Goal: Task Accomplishment & Management: Manage account settings

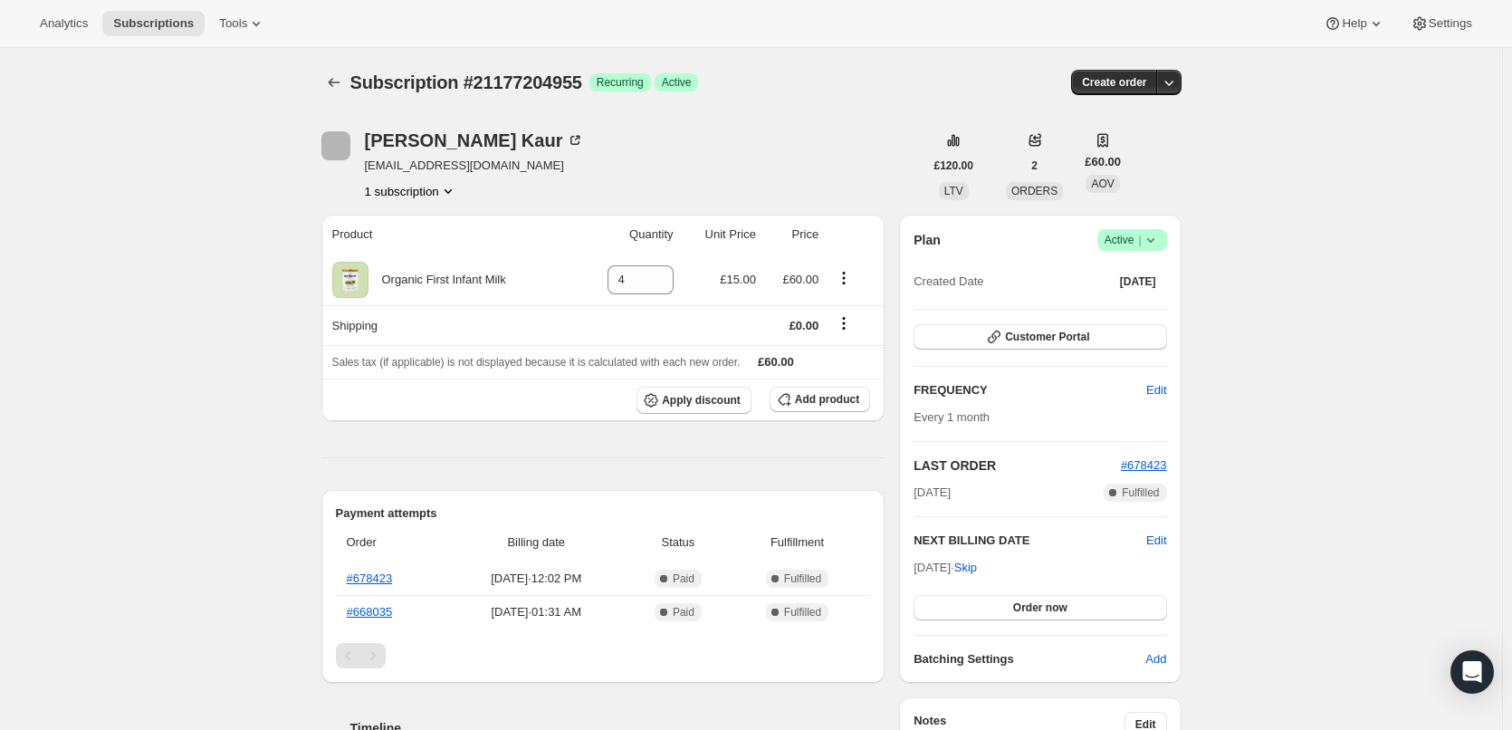
click at [1160, 233] on icon at bounding box center [1151, 240] width 18 height 18
click at [1130, 305] on span "Cancel subscription" at bounding box center [1137, 307] width 102 height 14
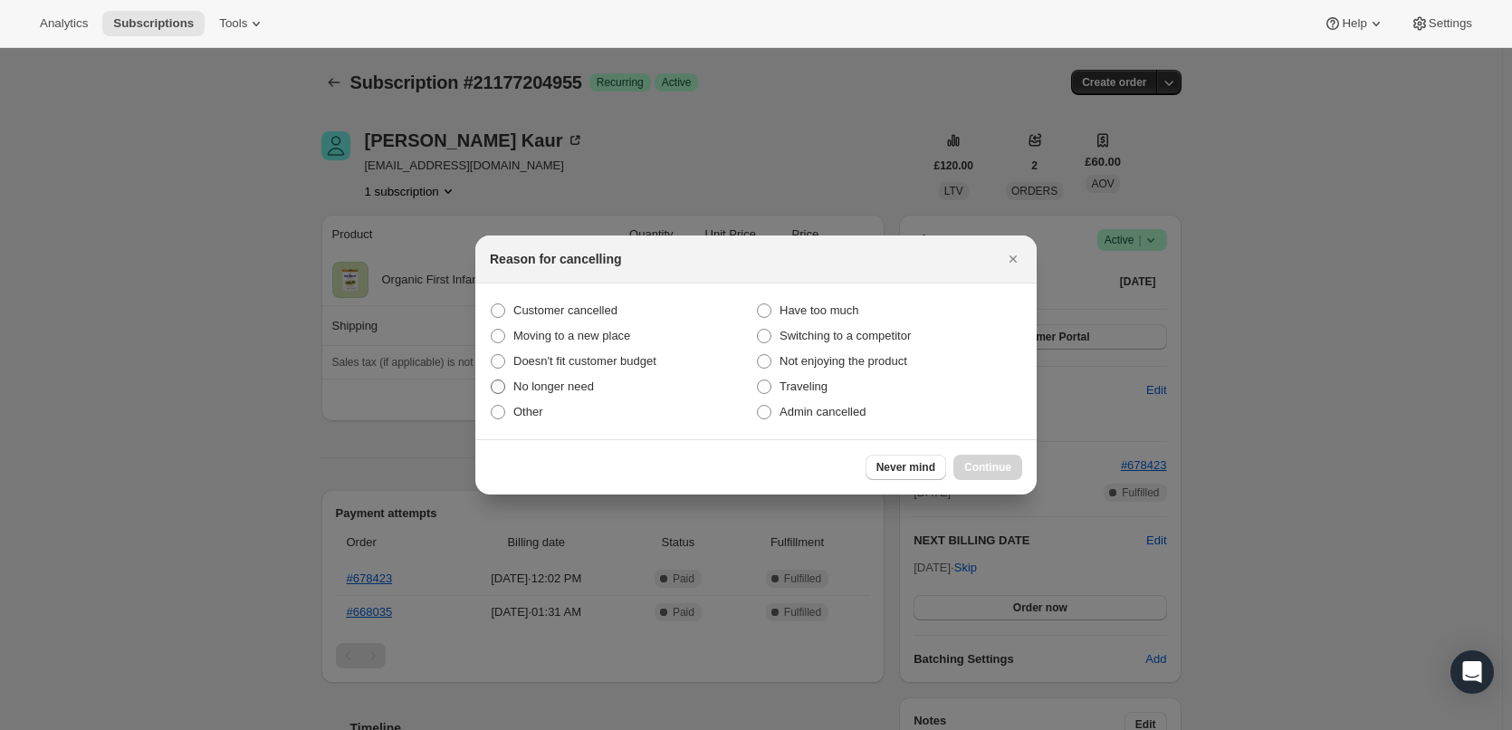
click at [542, 387] on span "No longer need" at bounding box center [553, 386] width 81 height 14
click at [492, 380] on input "No longer need" at bounding box center [491, 379] width 1 height 1
radio input "true"
click at [1011, 474] on button "Continue" at bounding box center [987, 466] width 69 height 25
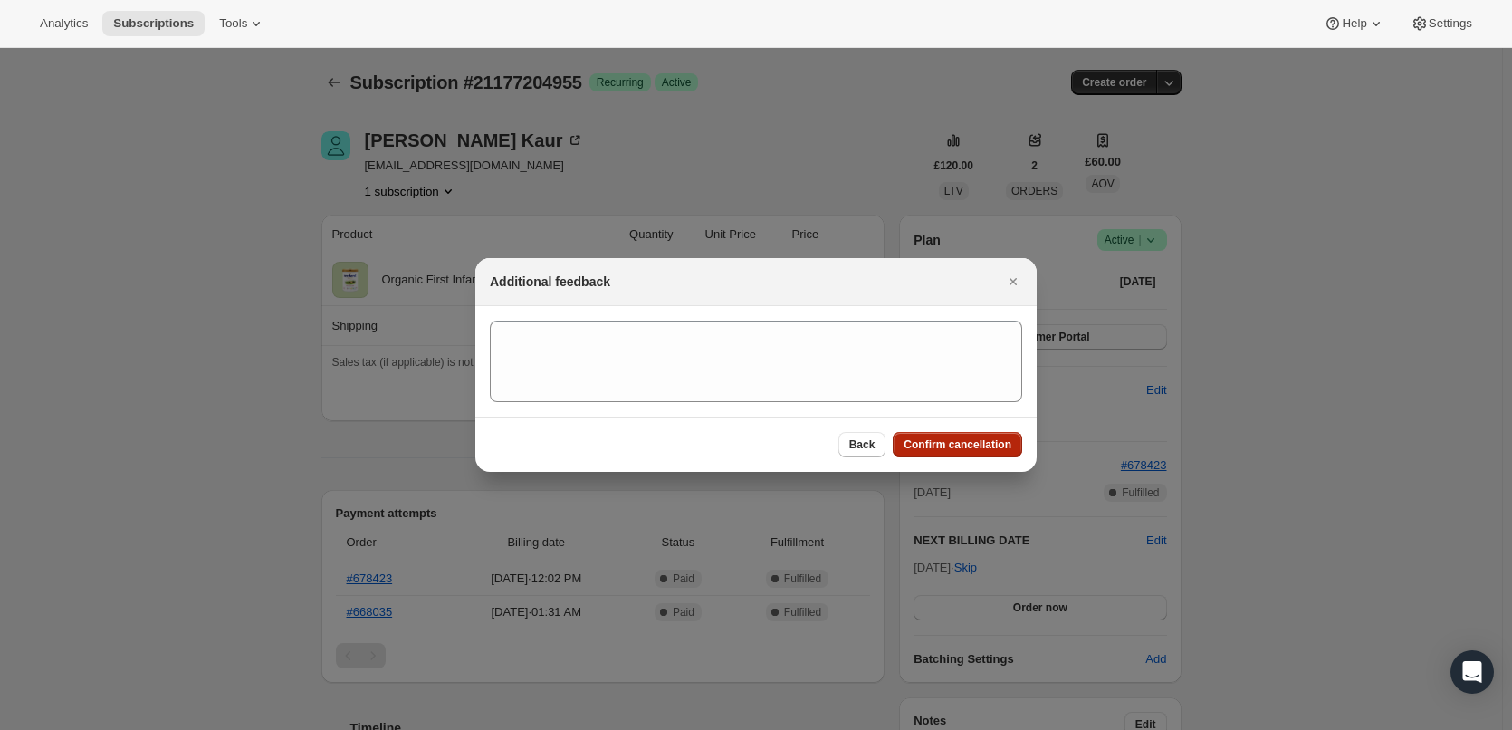
click at [962, 454] on button "Confirm cancellation" at bounding box center [957, 444] width 129 height 25
